Goal: Information Seeking & Learning: Learn about a topic

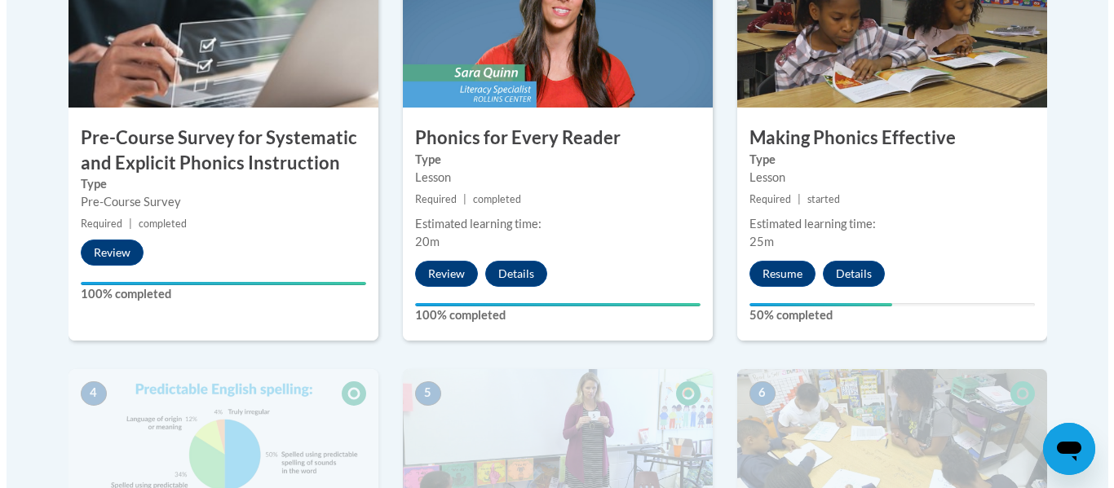
scroll to position [542, 0]
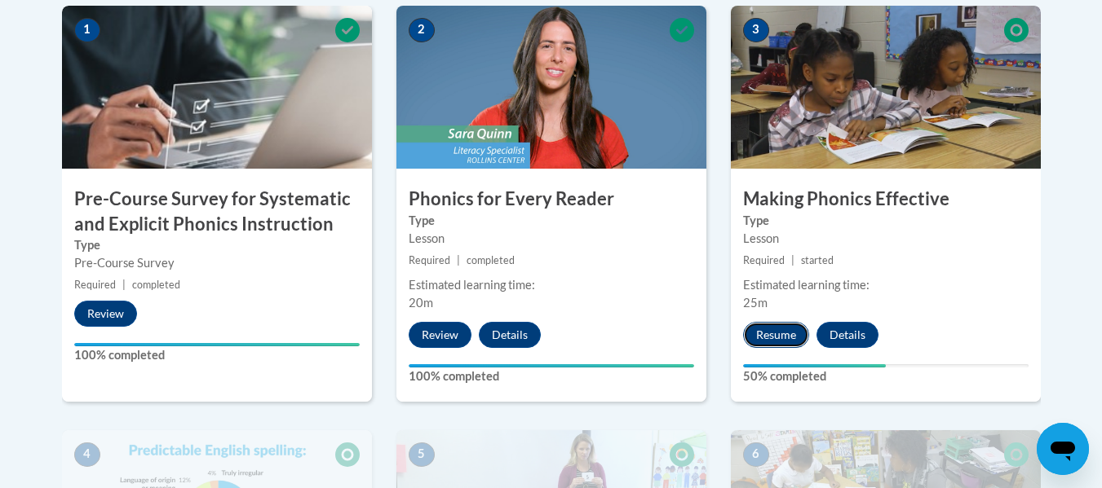
click at [786, 331] on button "Resume" at bounding box center [776, 335] width 66 height 26
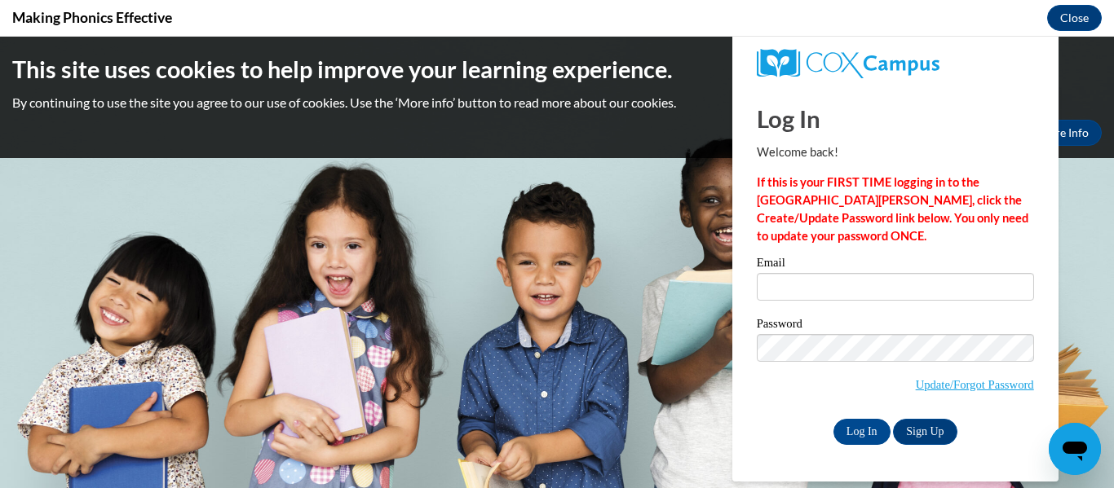
scroll to position [0, 0]
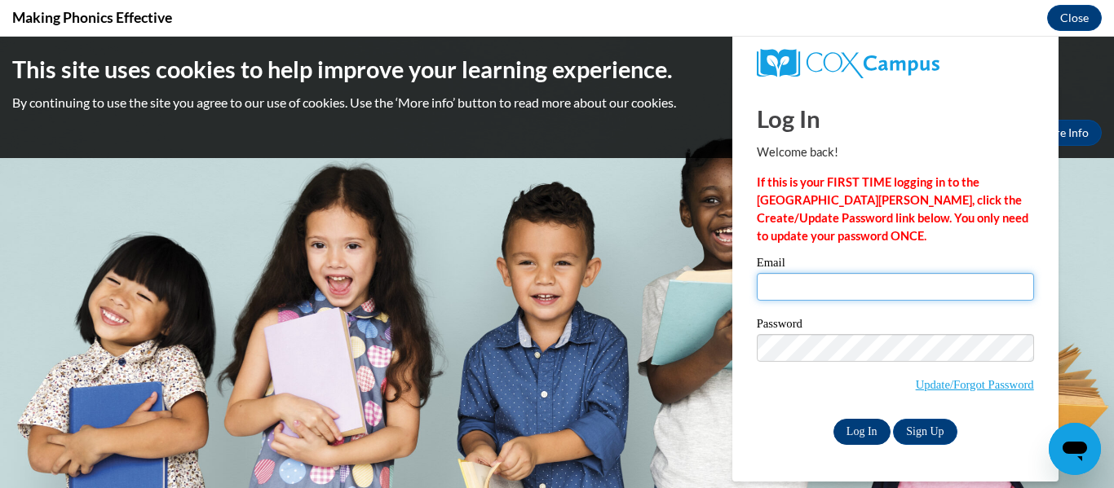
type input "[EMAIL_ADDRESS][DOMAIN_NAME]"
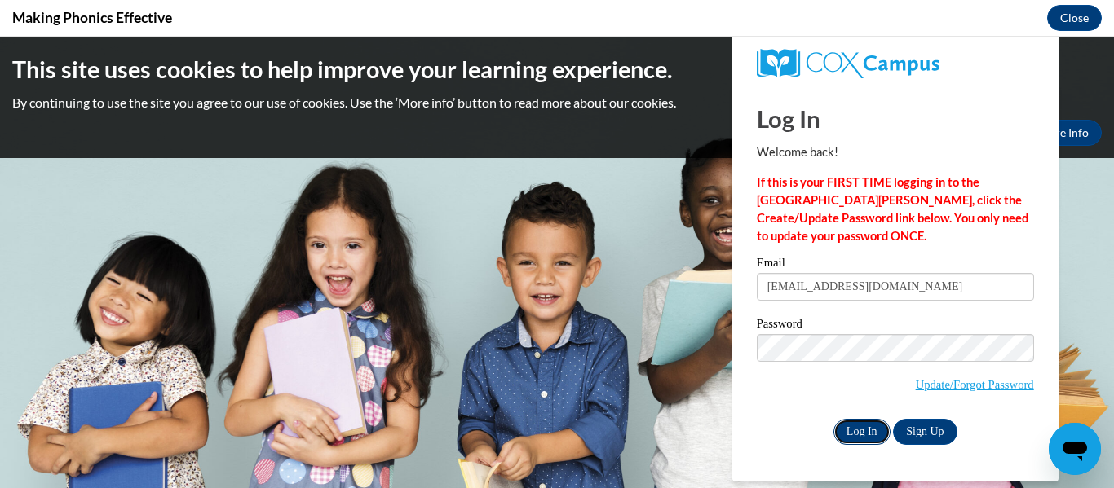
click at [875, 428] on input "Log In" at bounding box center [861, 432] width 57 height 26
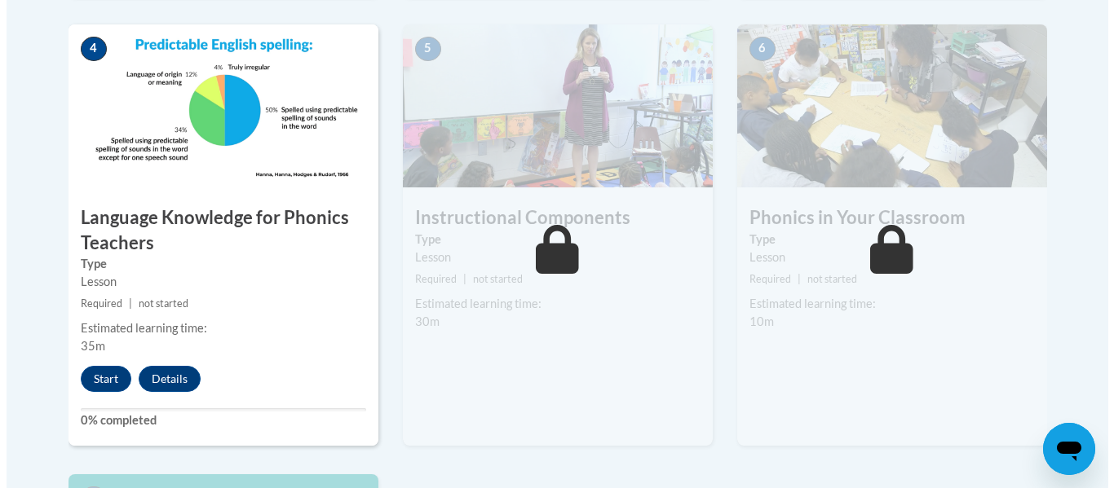
scroll to position [968, 0]
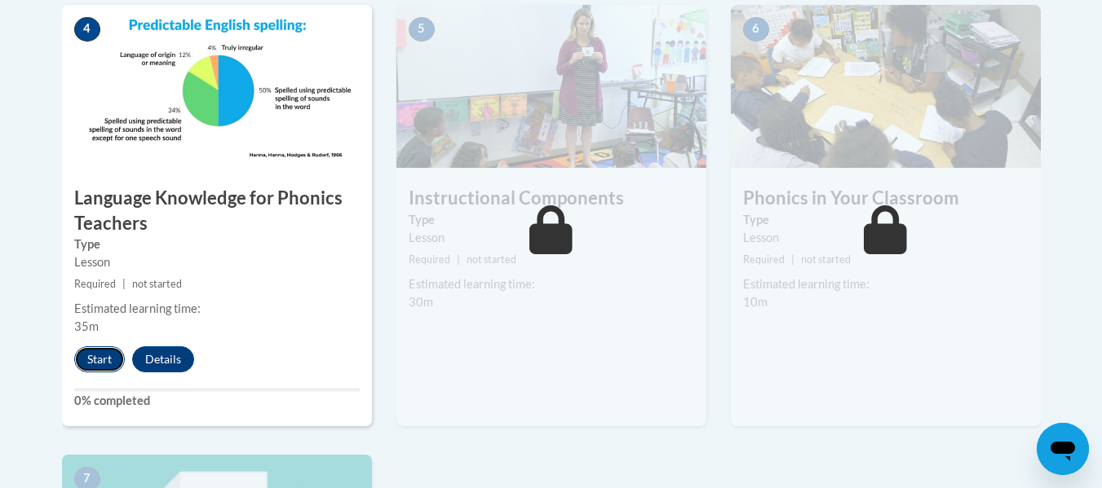
click at [104, 356] on button "Start" at bounding box center [99, 360] width 51 height 26
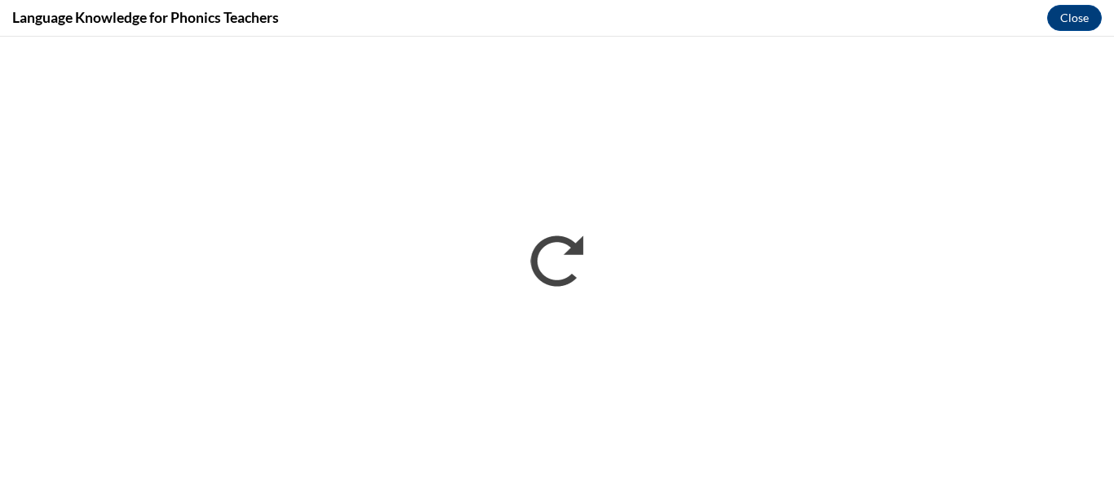
scroll to position [0, 0]
